Goal: Information Seeking & Learning: Compare options

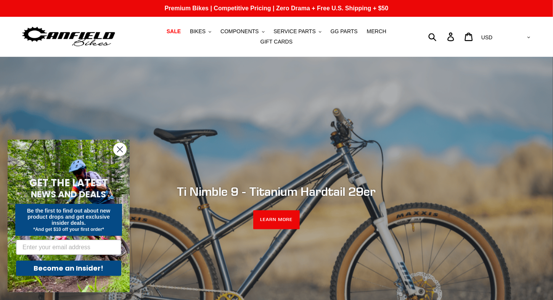
click at [122, 150] on circle "Close dialog" at bounding box center [120, 149] width 13 height 13
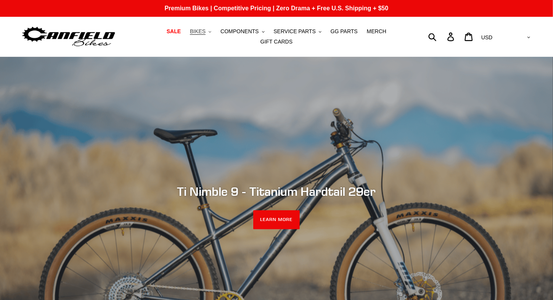
click at [190, 33] on span "BIKES" at bounding box center [198, 31] width 16 height 6
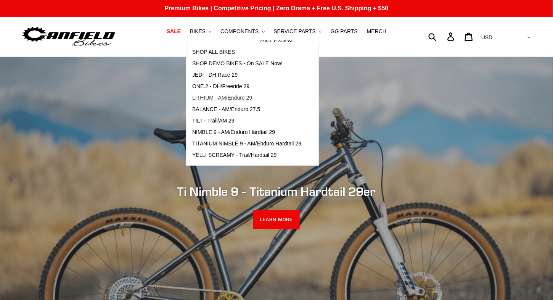
click at [221, 101] on span "LITHIUM - AM/Enduro 29" at bounding box center [222, 98] width 60 height 6
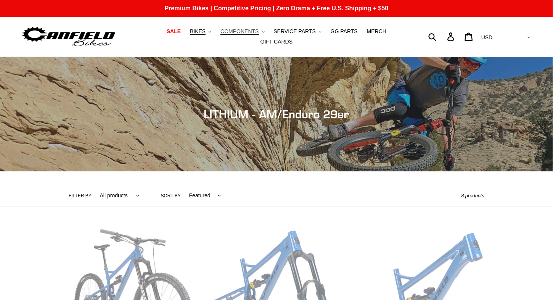
click at [222, 32] on span "COMPONENTS" at bounding box center [239, 31] width 38 height 6
click at [190, 35] on span "BIKES" at bounding box center [198, 31] width 16 height 6
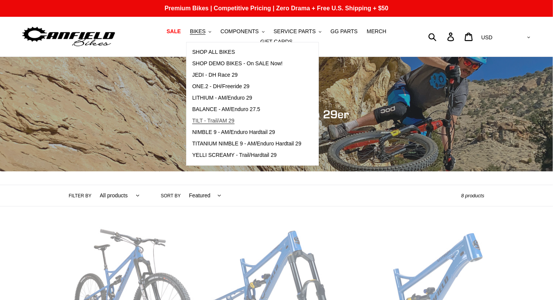
click at [198, 123] on span "TILT - Trail/AM 29" at bounding box center [213, 120] width 42 height 6
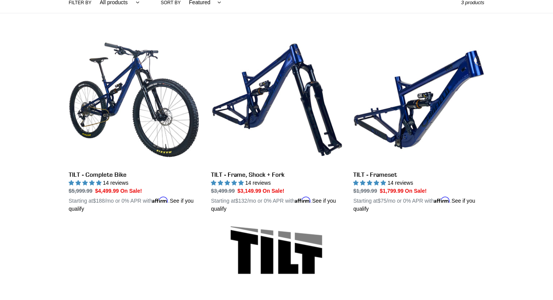
scroll to position [198, 0]
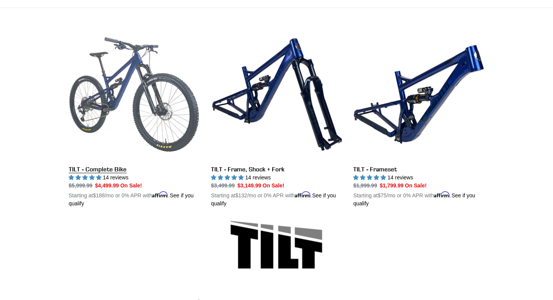
click at [121, 83] on link "TILT - Complete Bike" at bounding box center [134, 118] width 131 height 179
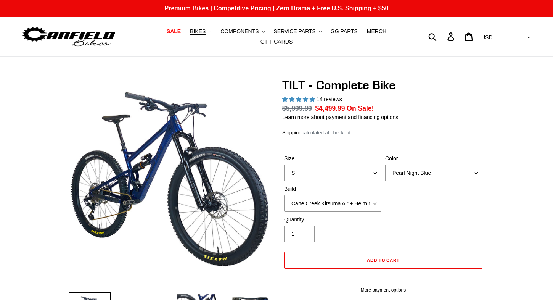
select select "highest-rating"
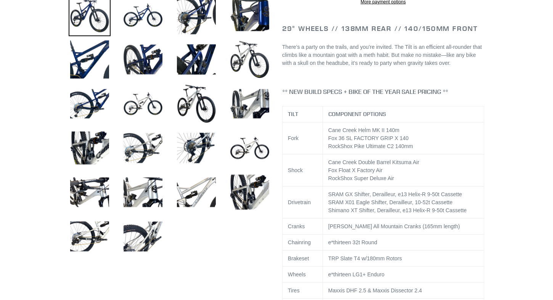
scroll to position [289, 0]
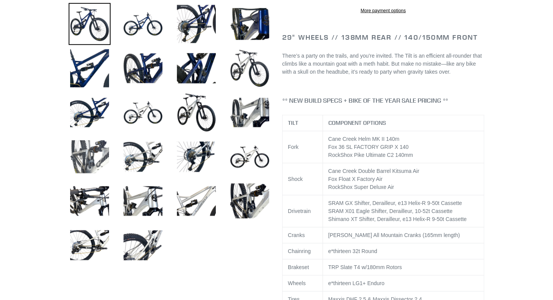
click at [85, 146] on img at bounding box center [90, 157] width 42 height 42
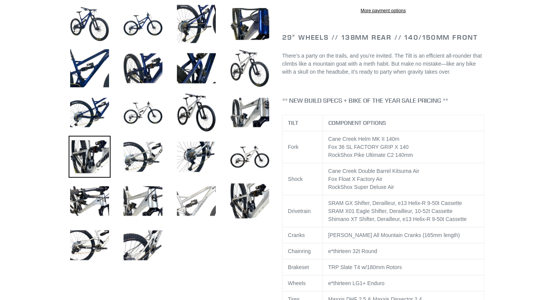
click at [189, 198] on img at bounding box center [196, 201] width 42 height 42
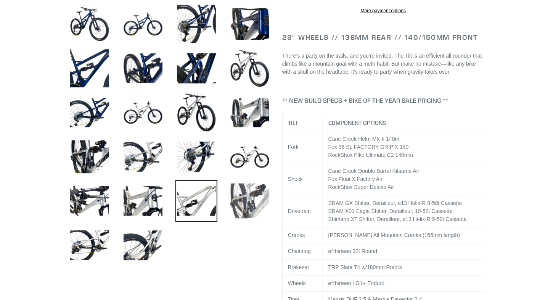
click at [248, 195] on img at bounding box center [250, 201] width 42 height 42
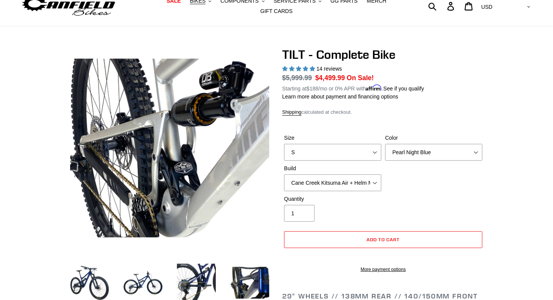
scroll to position [0, 0]
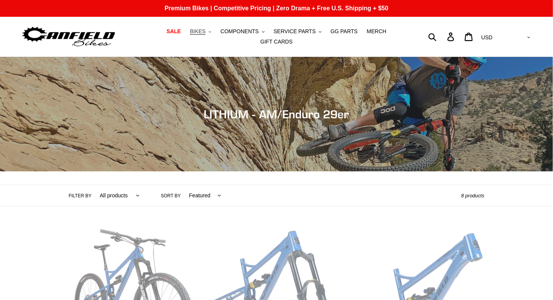
click at [190, 34] on span "BIKES" at bounding box center [198, 31] width 16 height 6
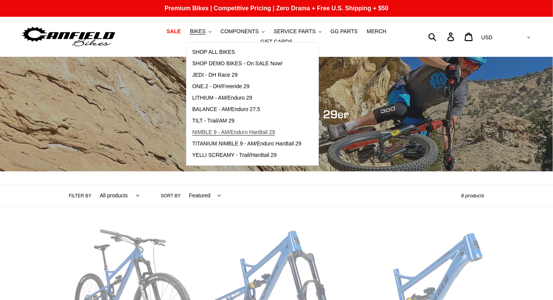
click at [220, 133] on span "NIMBLE 9 - AM/Enduro Hardtail 29" at bounding box center [233, 132] width 83 height 6
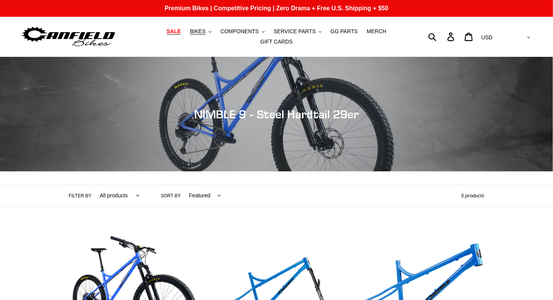
click at [169, 34] on span "SALE" at bounding box center [174, 31] width 14 height 6
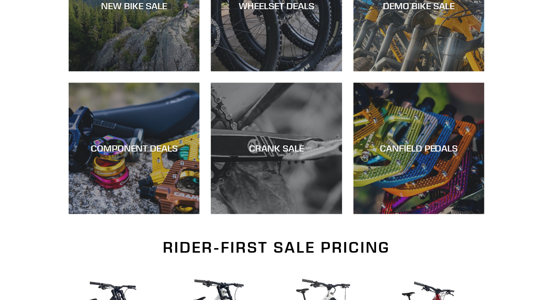
scroll to position [283, 0]
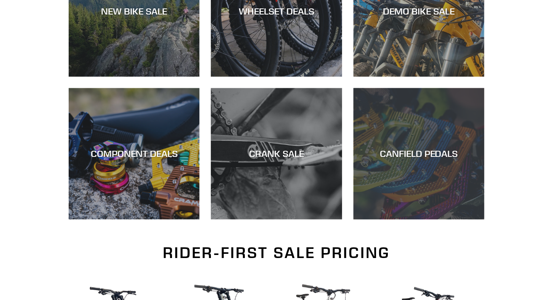
click at [404, 154] on div "CANFIELD PEDALS" at bounding box center [419, 153] width 131 height 11
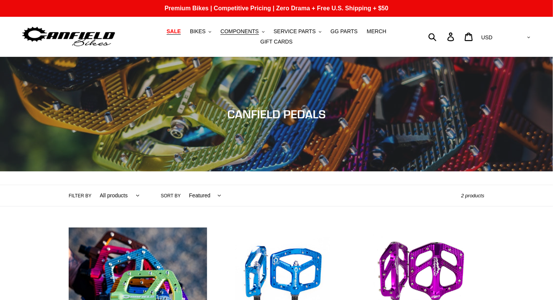
click at [167, 35] on span "SALE" at bounding box center [174, 31] width 14 height 6
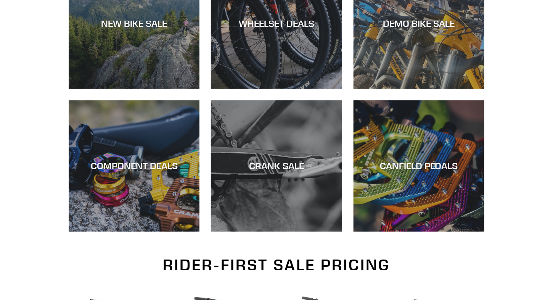
scroll to position [273, 0]
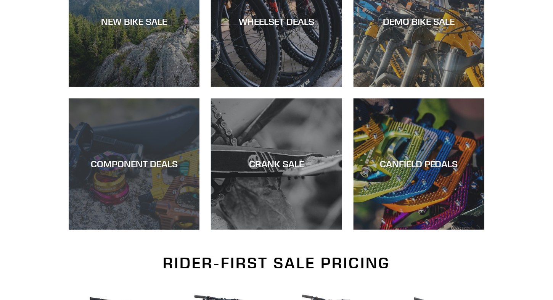
click at [132, 230] on div "COMPONENT DEALS" at bounding box center [134, 230] width 131 height 0
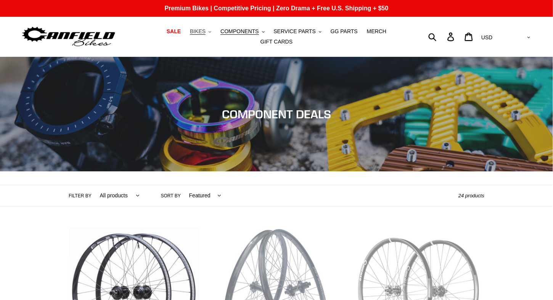
click at [190, 32] on span "BIKES" at bounding box center [198, 31] width 16 height 6
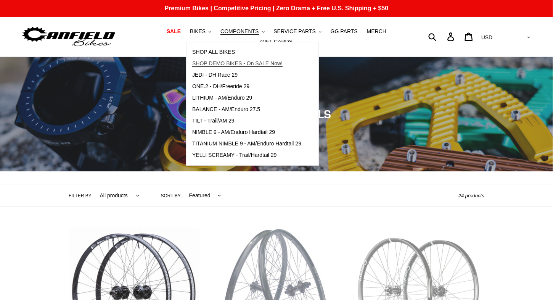
click at [220, 67] on span "SHOP DEMO BIKES - On SALE Now!" at bounding box center [237, 63] width 90 height 6
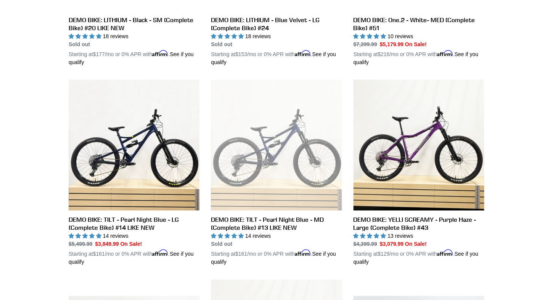
scroll to position [549, 0]
